Goal: Download file/media

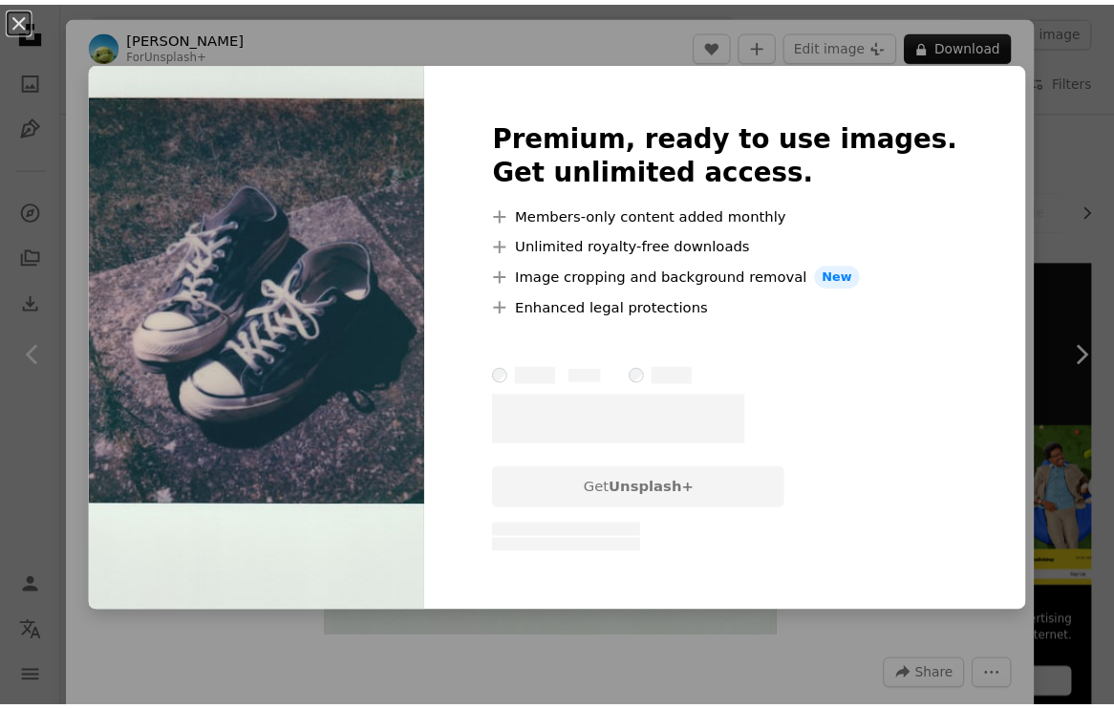
scroll to position [1232, 0]
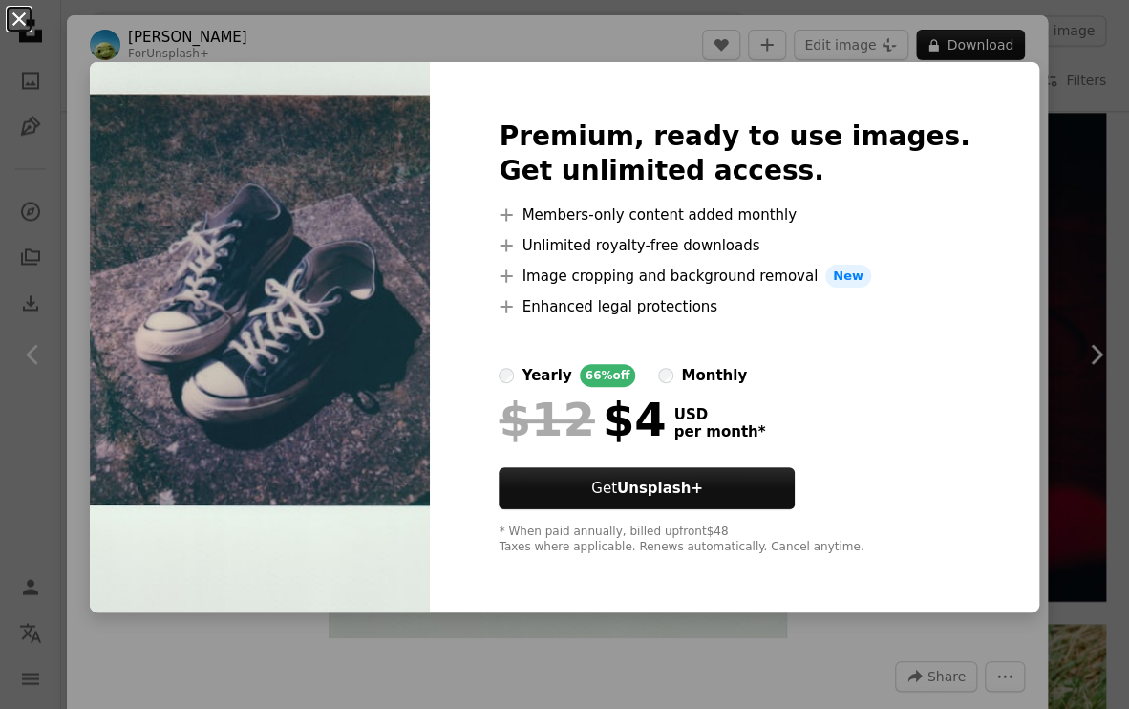
click at [18, 25] on button "An X shape" at bounding box center [19, 19] width 23 height 23
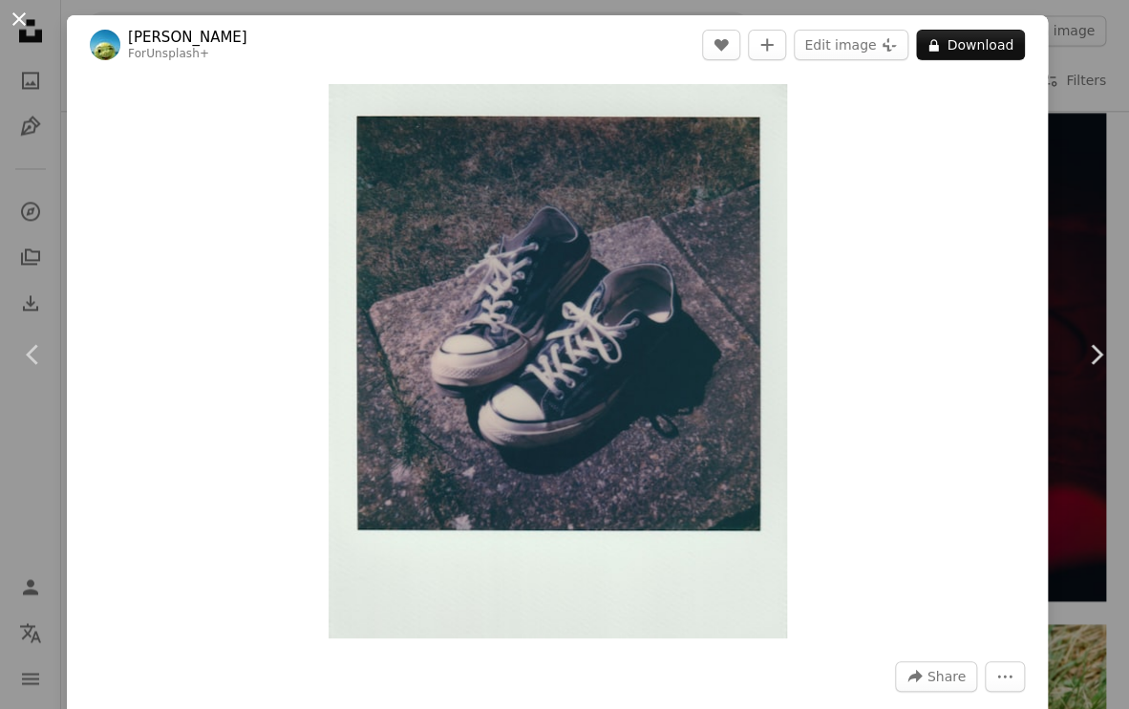
click at [21, 12] on button "An X shape" at bounding box center [19, 19] width 23 height 23
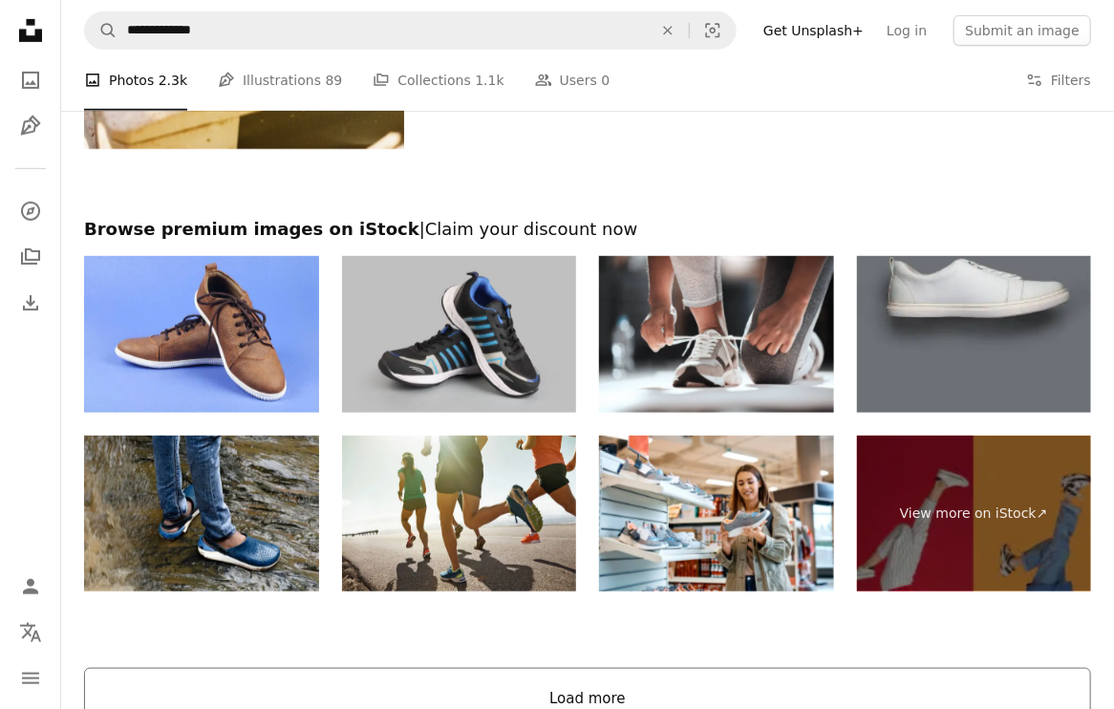
scroll to position [3163, 0]
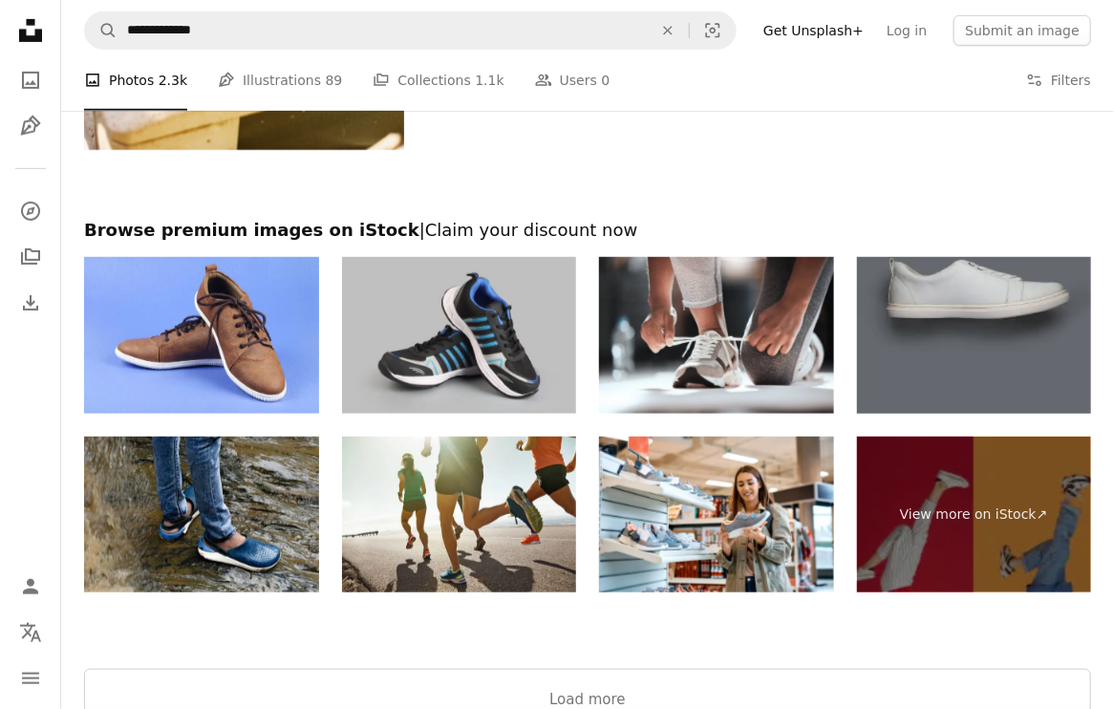
click at [953, 305] on img at bounding box center [974, 335] width 235 height 157
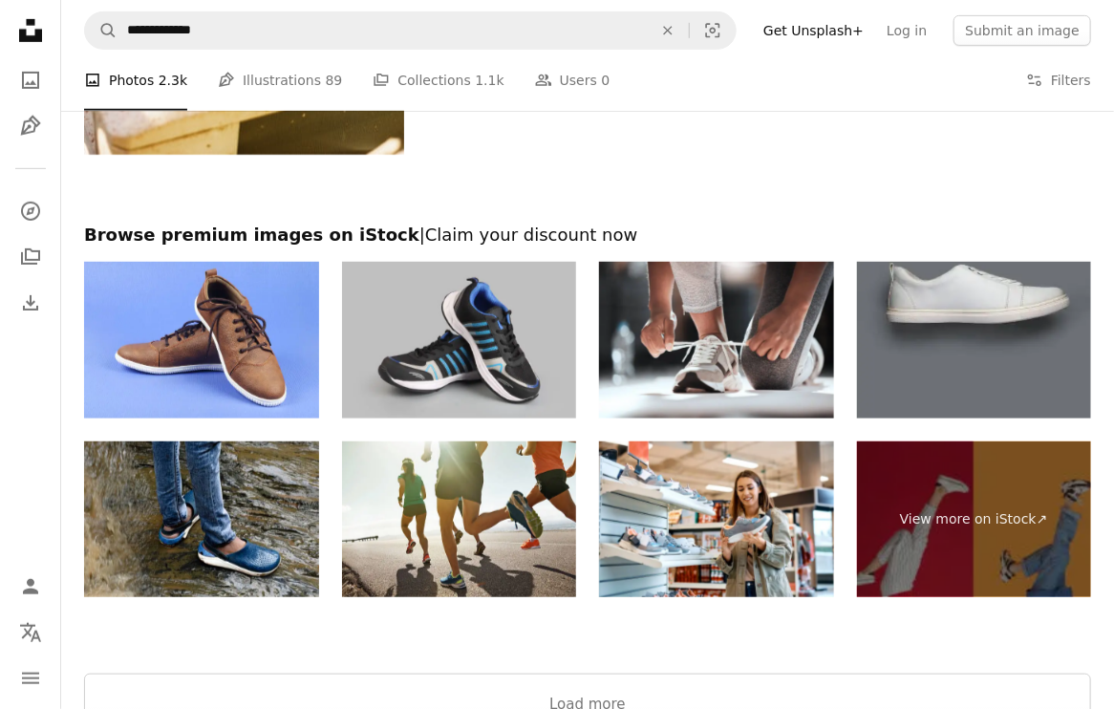
scroll to position [3156, 0]
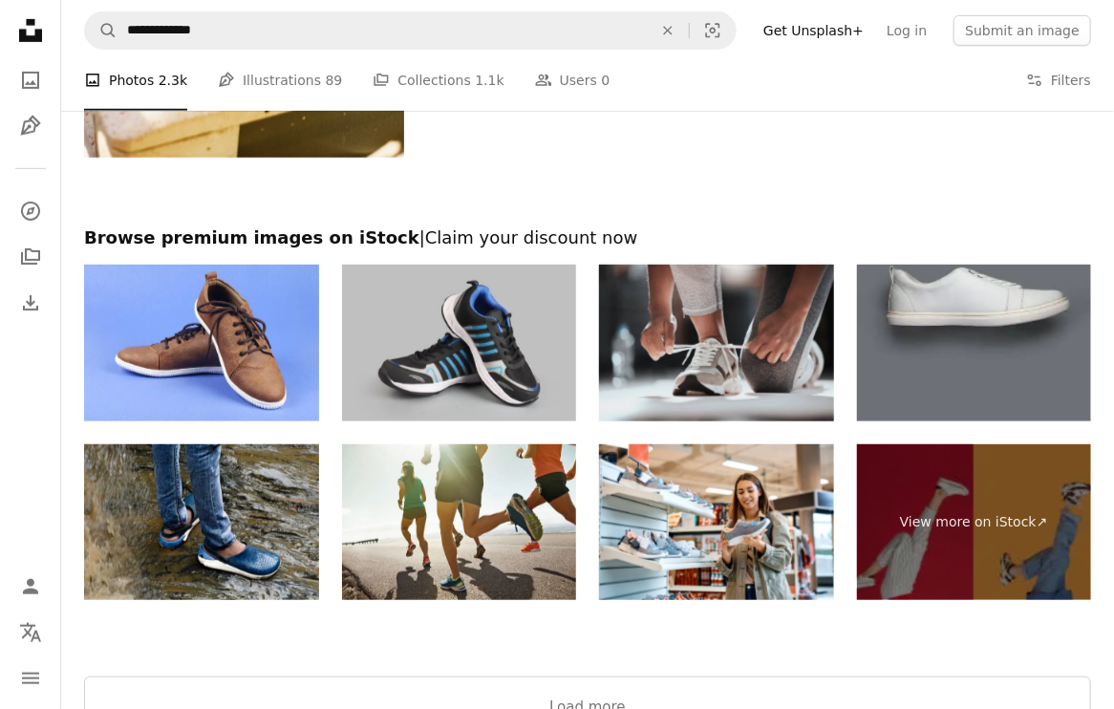
click at [752, 359] on img at bounding box center [716, 343] width 235 height 157
